Goal: Navigation & Orientation: Find specific page/section

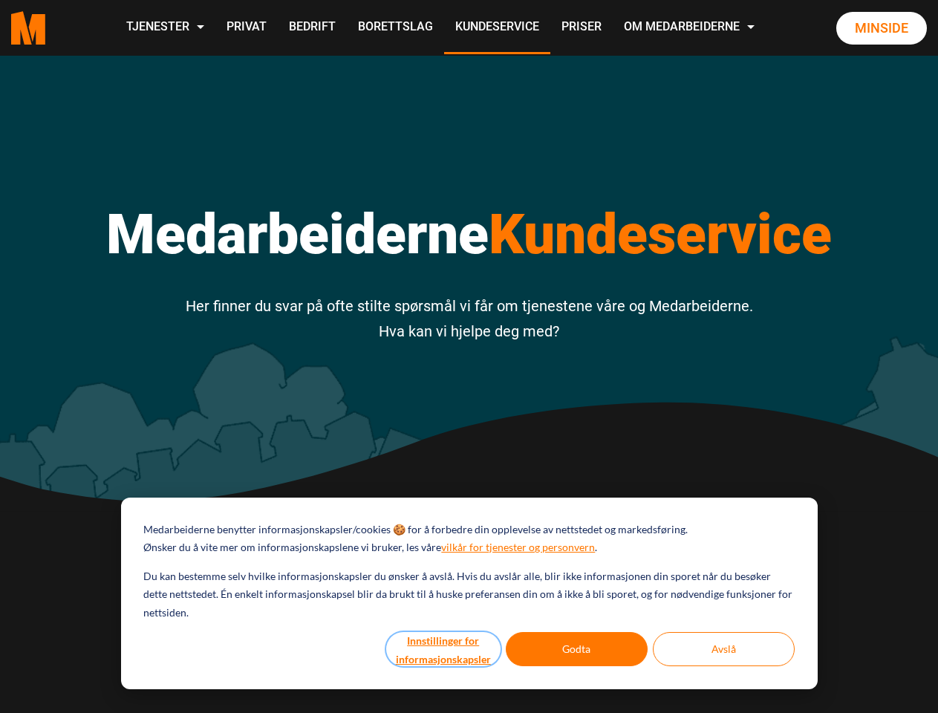
click at [444, 649] on button "Innstillinger for informasjonskapsler" at bounding box center [443, 649] width 114 height 34
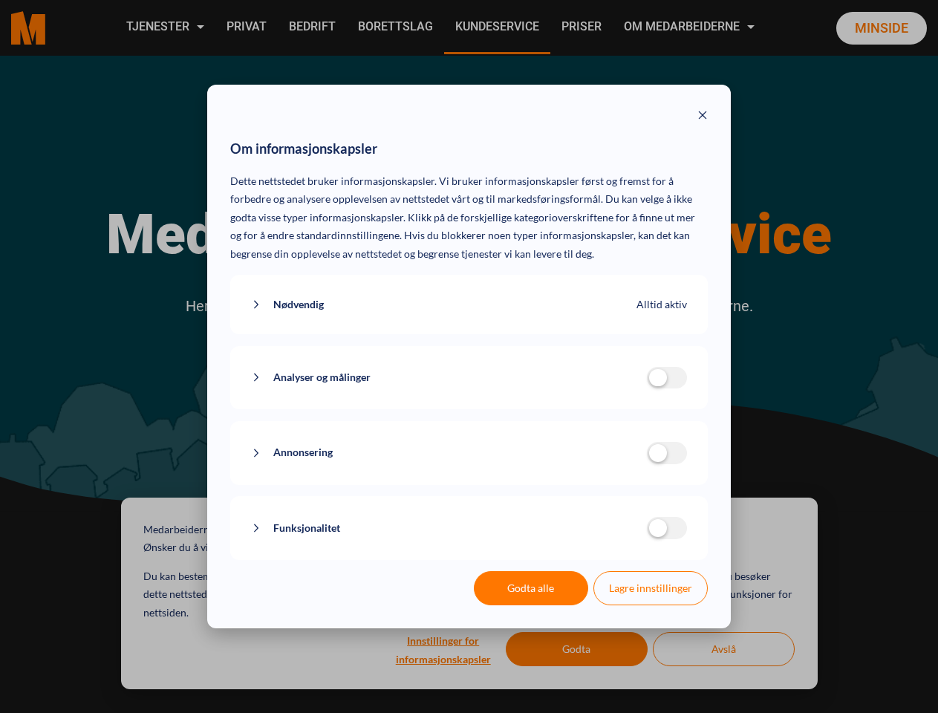
click at [577, 649] on div "Om informasjonskapsler Dette nettstedet bruker informasjonskapsler. Vi bruker i…" at bounding box center [469, 356] width 938 height 713
click at [723, 649] on div "Om informasjonskapsler Dette nettstedet bruker informasjonskapsler. Vi bruker i…" at bounding box center [469, 356] width 938 height 713
click at [164, 27] on div "Om informasjonskapsler Dette nettstedet bruker informasjonskapsler. Vi bruker i…" at bounding box center [469, 356] width 938 height 713
click at [691, 27] on div "Om informasjonskapsler Dette nettstedet bruker informasjonskapsler. Vi bruker i…" at bounding box center [469, 356] width 938 height 713
